Goal: Task Accomplishment & Management: Use online tool/utility

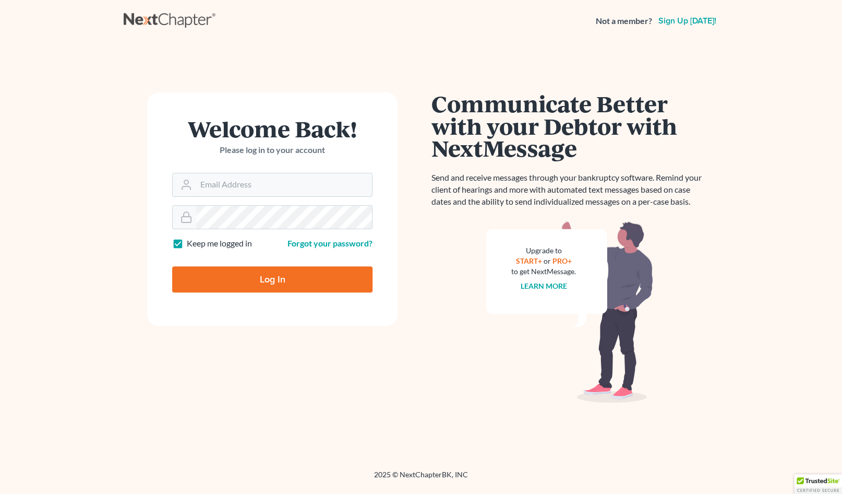
type input "[EMAIL_ADDRESS][DOMAIN_NAME]"
click at [265, 288] on input "Log In" at bounding box center [272, 279] width 200 height 26
type input "Thinking..."
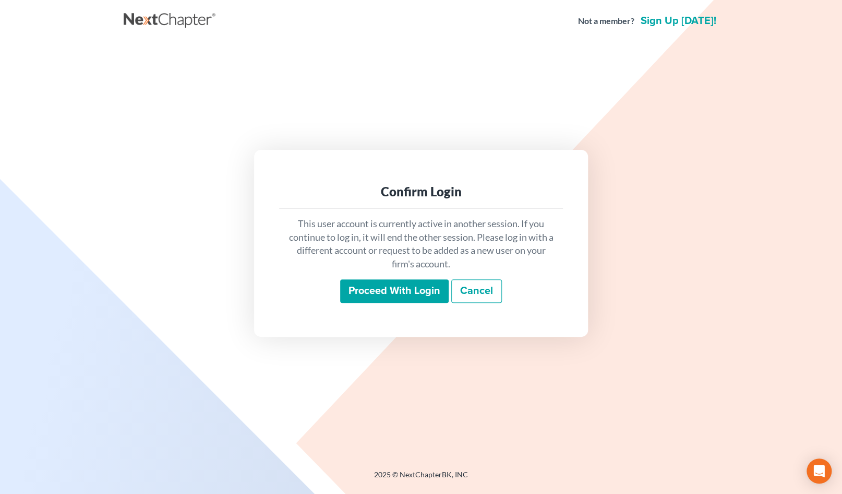
click at [366, 296] on input "Proceed with login" at bounding box center [394, 291] width 109 height 24
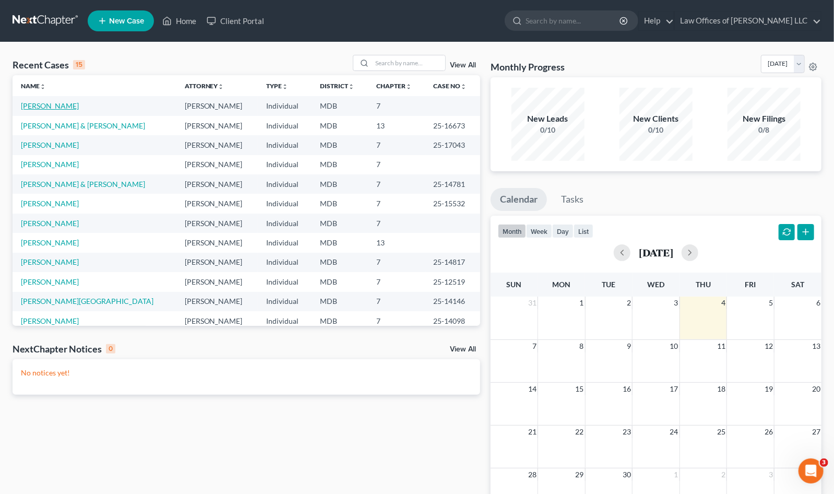
click at [46, 106] on link "Costello, James" at bounding box center [50, 105] width 58 height 9
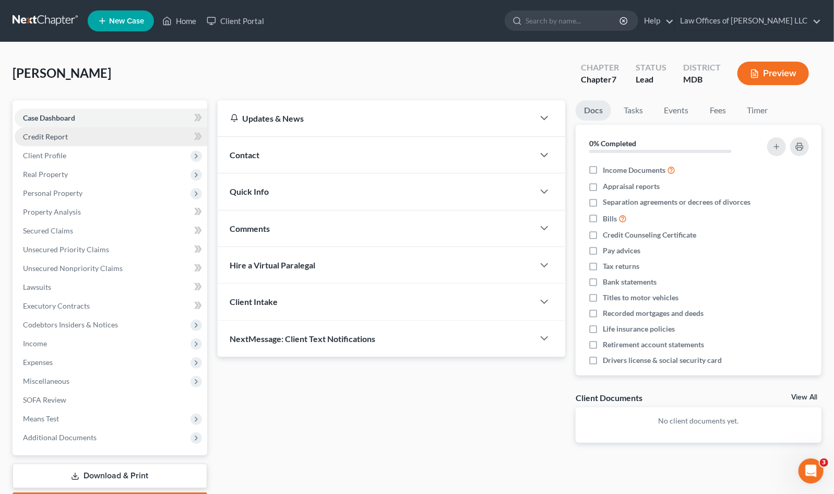
click at [111, 135] on link "Credit Report" at bounding box center [111, 136] width 193 height 19
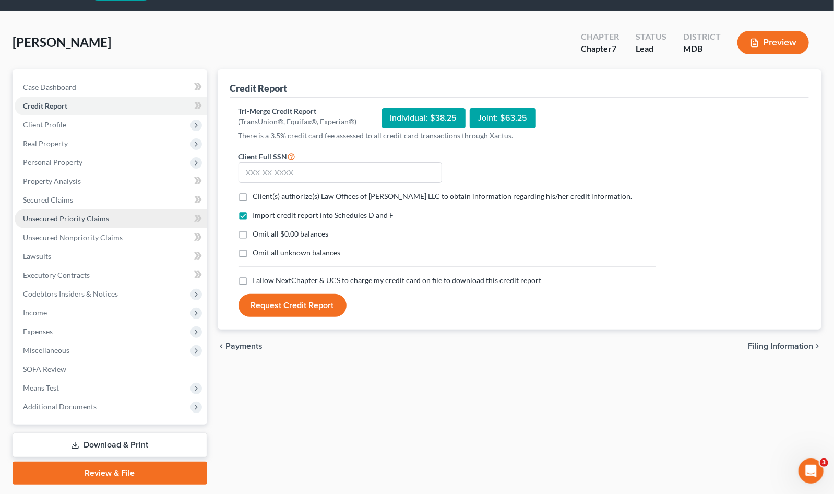
scroll to position [60, 0]
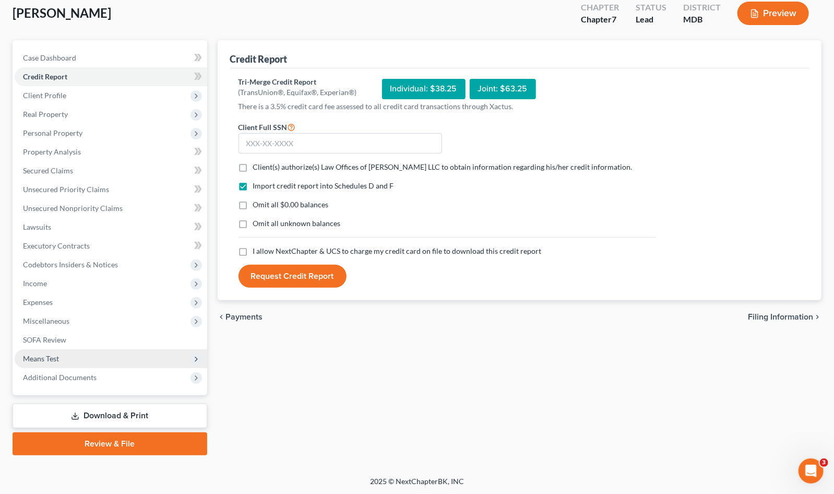
click at [97, 359] on span "Means Test" at bounding box center [111, 358] width 193 height 19
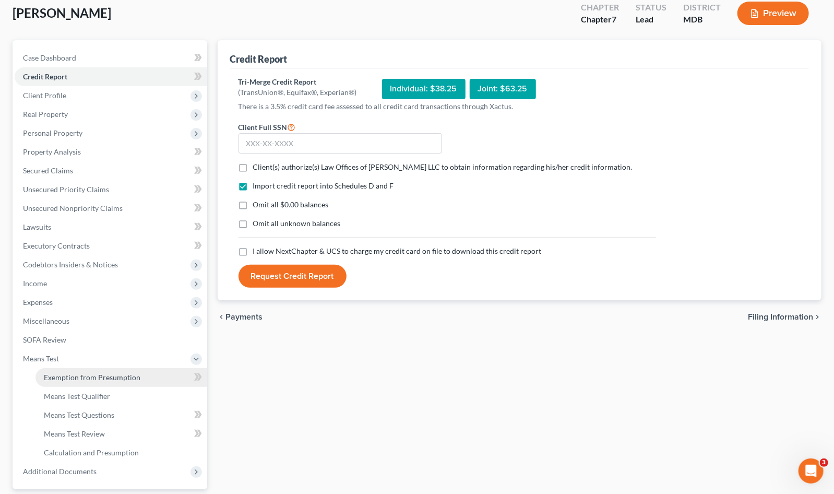
click at [110, 379] on span "Exemption from Presumption" at bounding box center [92, 377] width 97 height 9
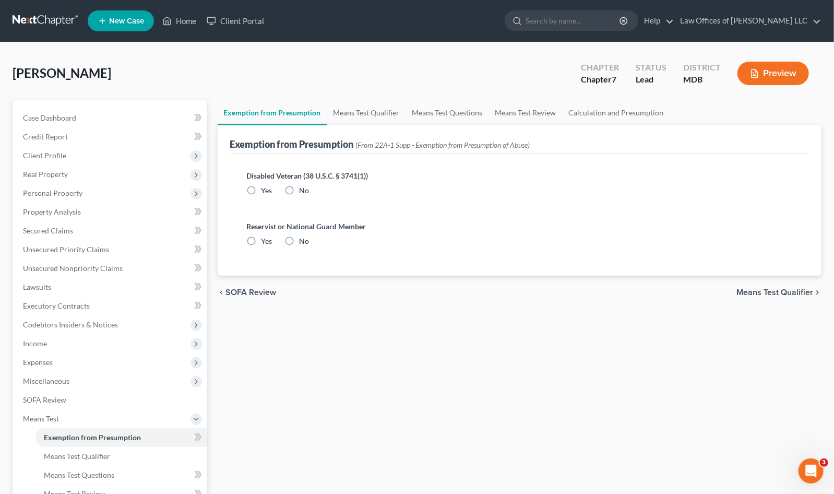
click at [300, 189] on label "No" at bounding box center [305, 190] width 10 height 10
click at [304, 189] on input "No" at bounding box center [307, 188] width 7 height 7
radio input "true"
click at [300, 240] on label "No" at bounding box center [305, 241] width 10 height 10
click at [304, 240] on input "No" at bounding box center [307, 239] width 7 height 7
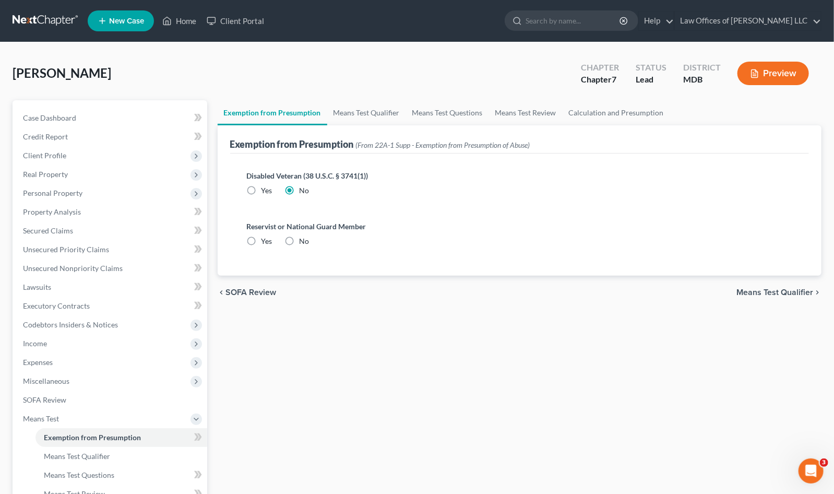
radio input "true"
click at [747, 292] on span "Means Test Qualifier" at bounding box center [774, 292] width 77 height 8
